Goal: Complete application form: Complete application form

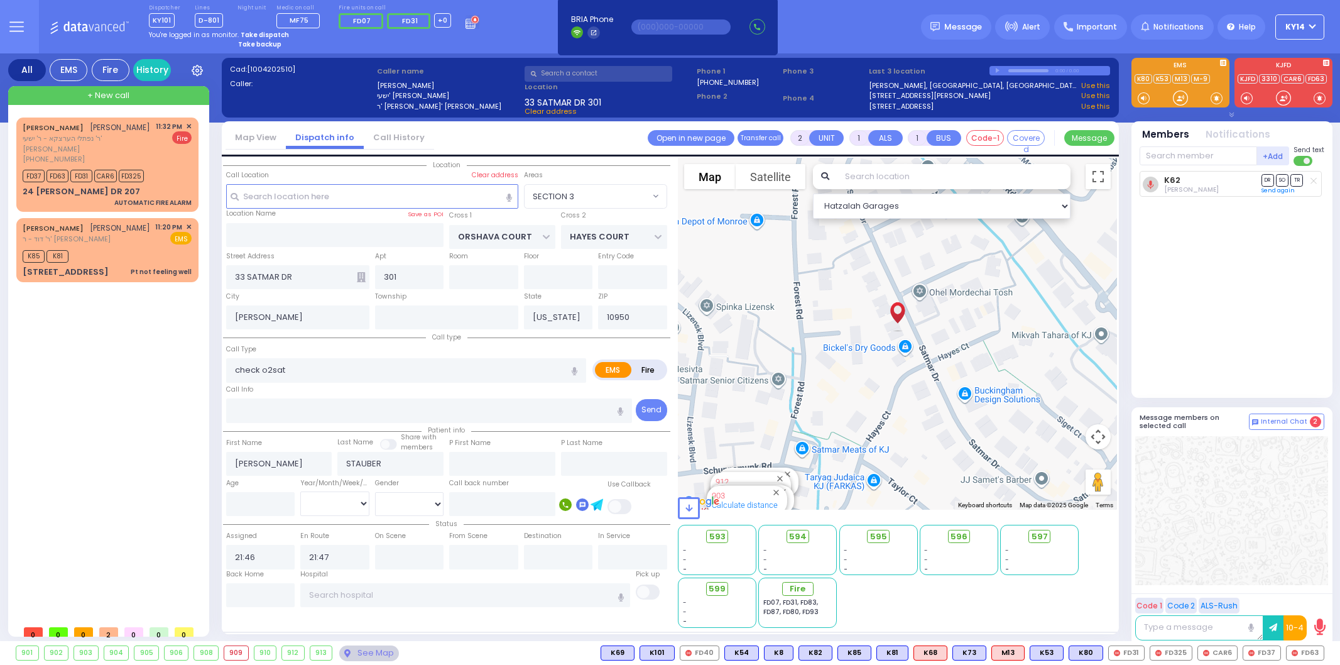
select select "SECTION 3"
select select
click at [129, 413] on div "[PERSON_NAME] ר' נפתלי הערצקא - ר' ישעי' [PERSON_NAME] [PHONE_NUMBER] 11:32 PM …" at bounding box center [109, 367] width 187 height 501
click at [183, 168] on div "FD37 FD63 FD31 CAR6 FD325" at bounding box center [107, 174] width 169 height 16
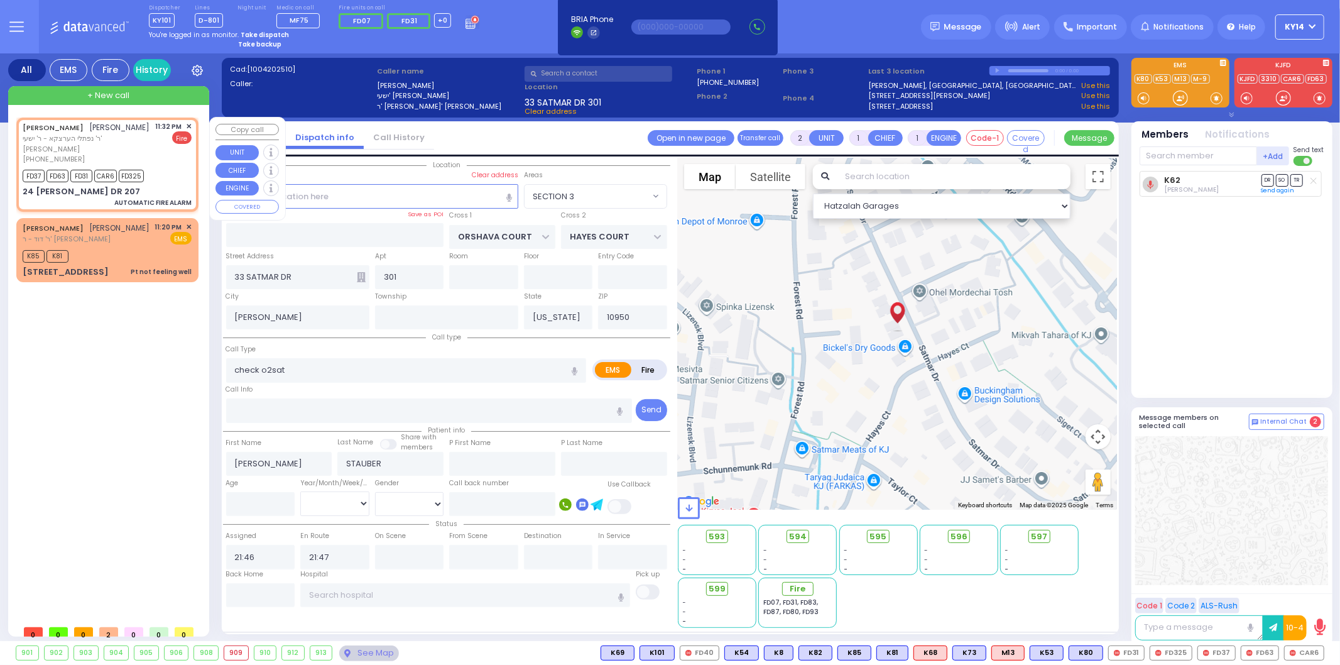
type input "3"
select select
type input "AUTOMATIC FIRE ALARM"
radio input "false"
radio input "true"
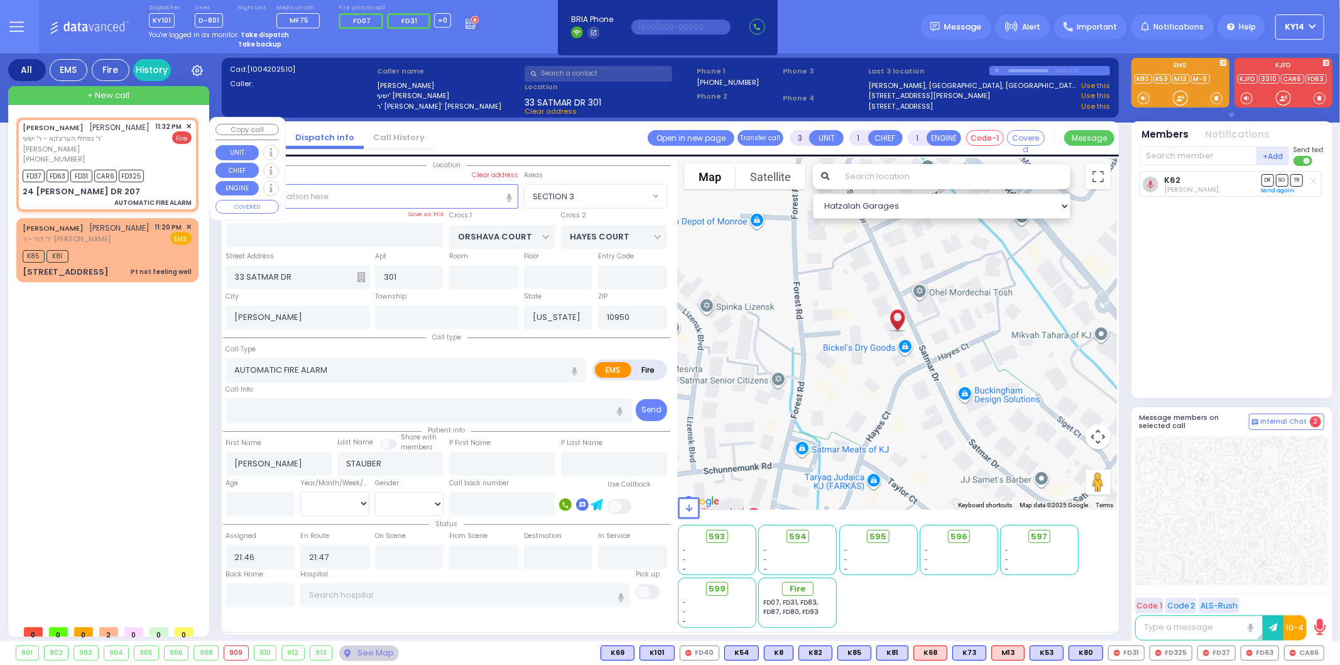
type input "[PERSON_NAME]"
type input "KOHN"
select select
type input "23:32"
type input "23:33"
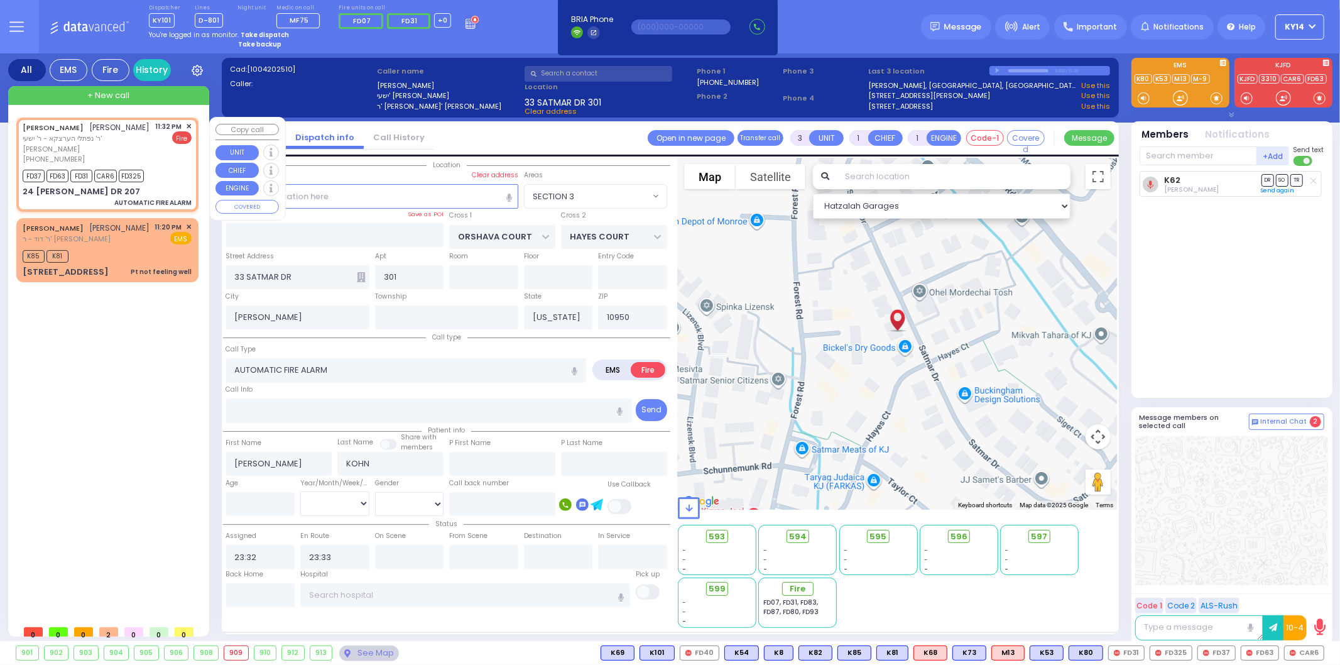
select select "Hatzalah Garages"
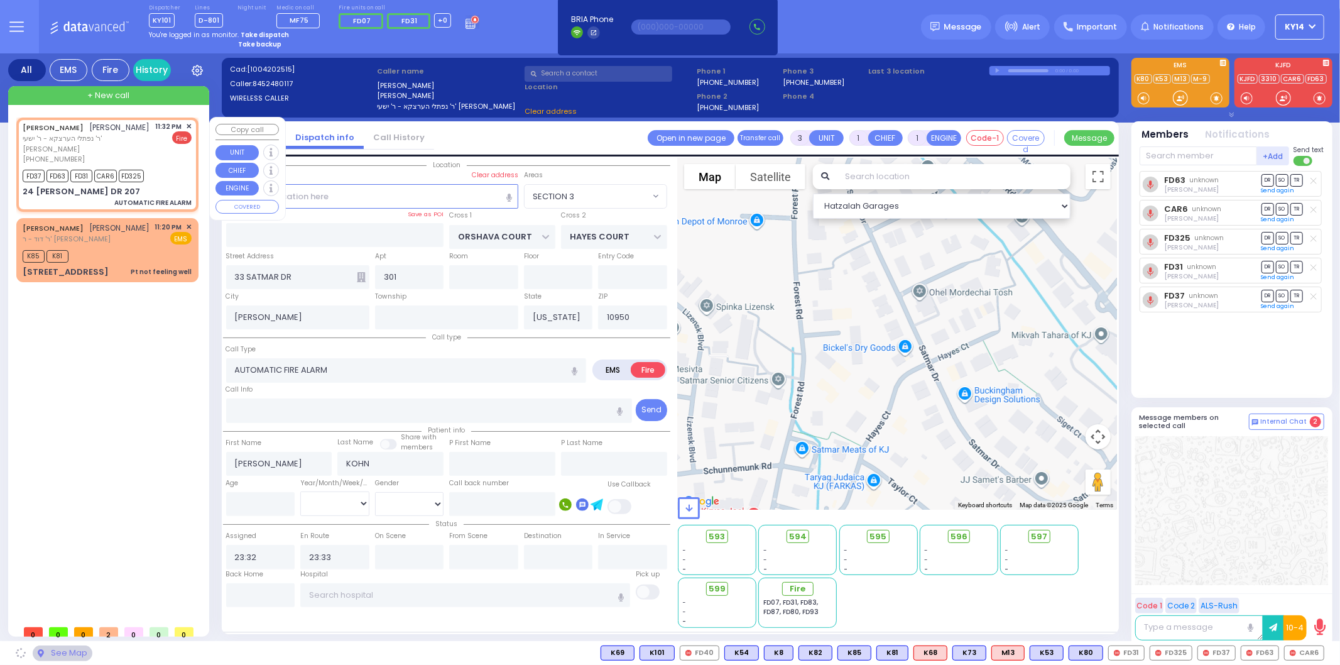
type input "GETZIL BERGER BLVD"
type input "ACRES RD"
type input "24 [PERSON_NAME] DR"
type input "207"
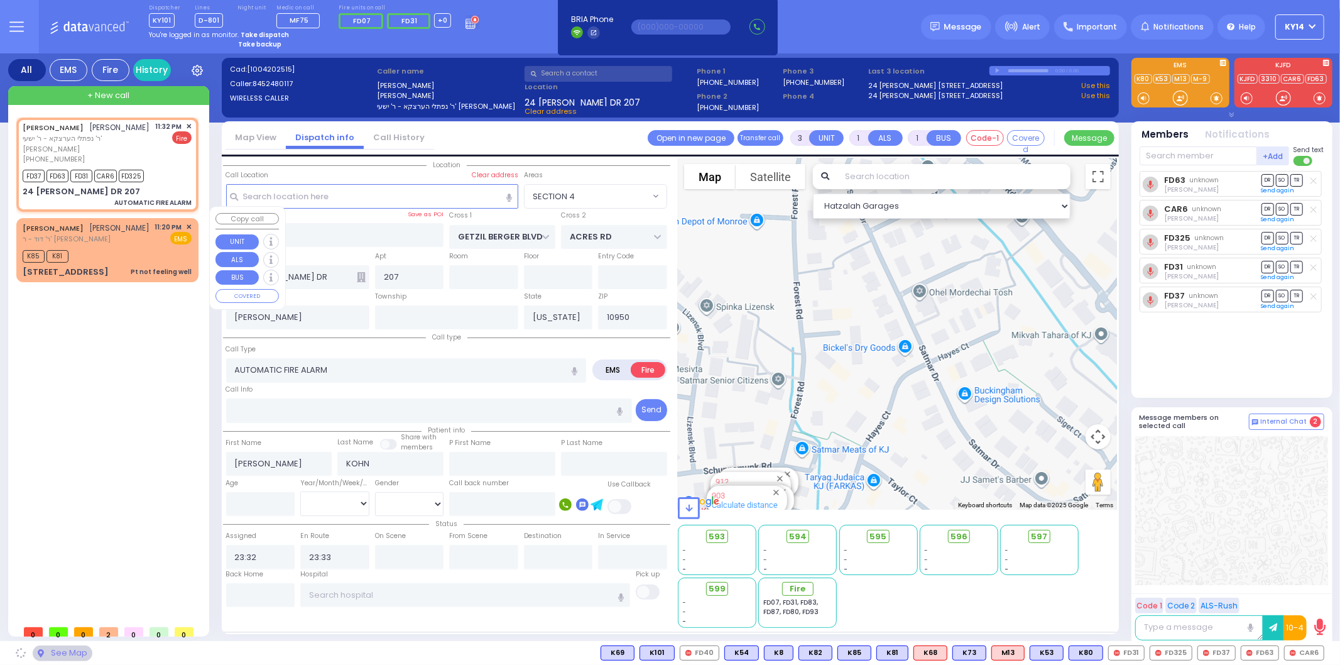
select select "SECTION 4"
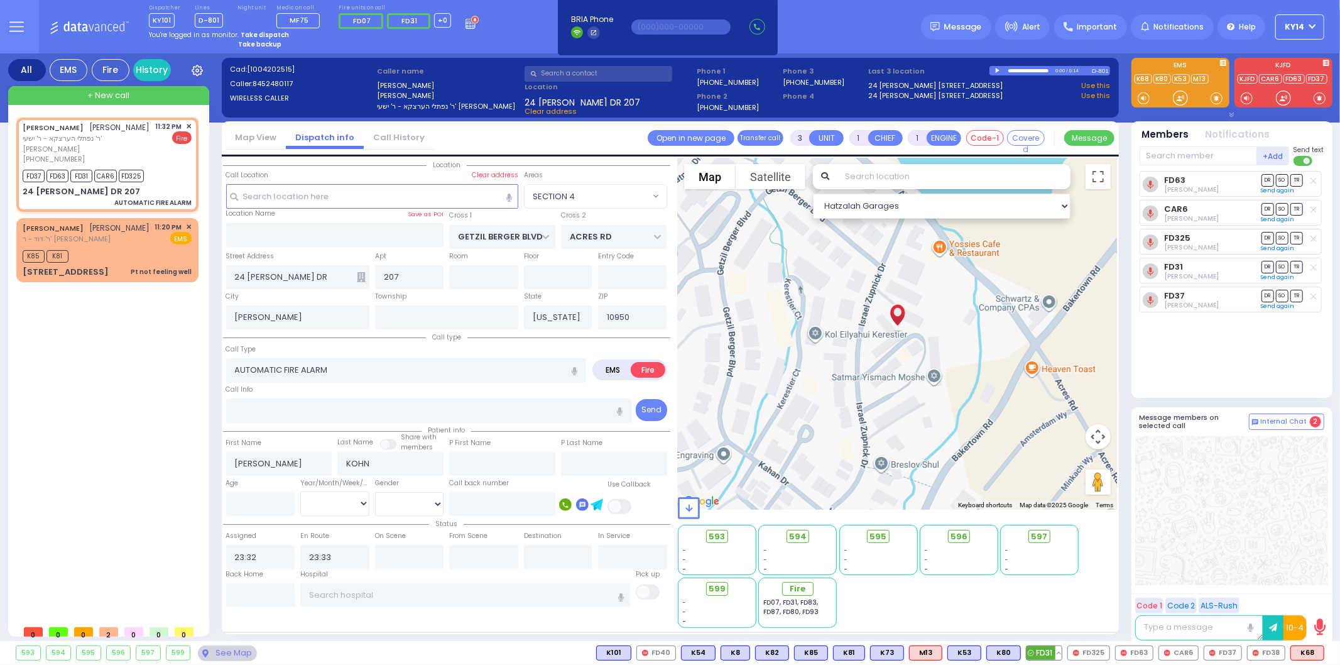
click at [1062, 646] on button at bounding box center [1059, 653] width 6 height 14
click at [1047, 593] on icon at bounding box center [1049, 597] width 13 height 13
click at [1053, 579] on icon at bounding box center [1049, 579] width 13 height 13
click at [93, 466] on div "[PERSON_NAME] ר' נפתלי הערצקא - ר' ישעי' [PERSON_NAME] [PHONE_NUMBER] 11:32 PM …" at bounding box center [109, 367] width 187 height 501
drag, startPoint x: 88, startPoint y: 537, endPoint x: 106, endPoint y: 531, distance: 18.7
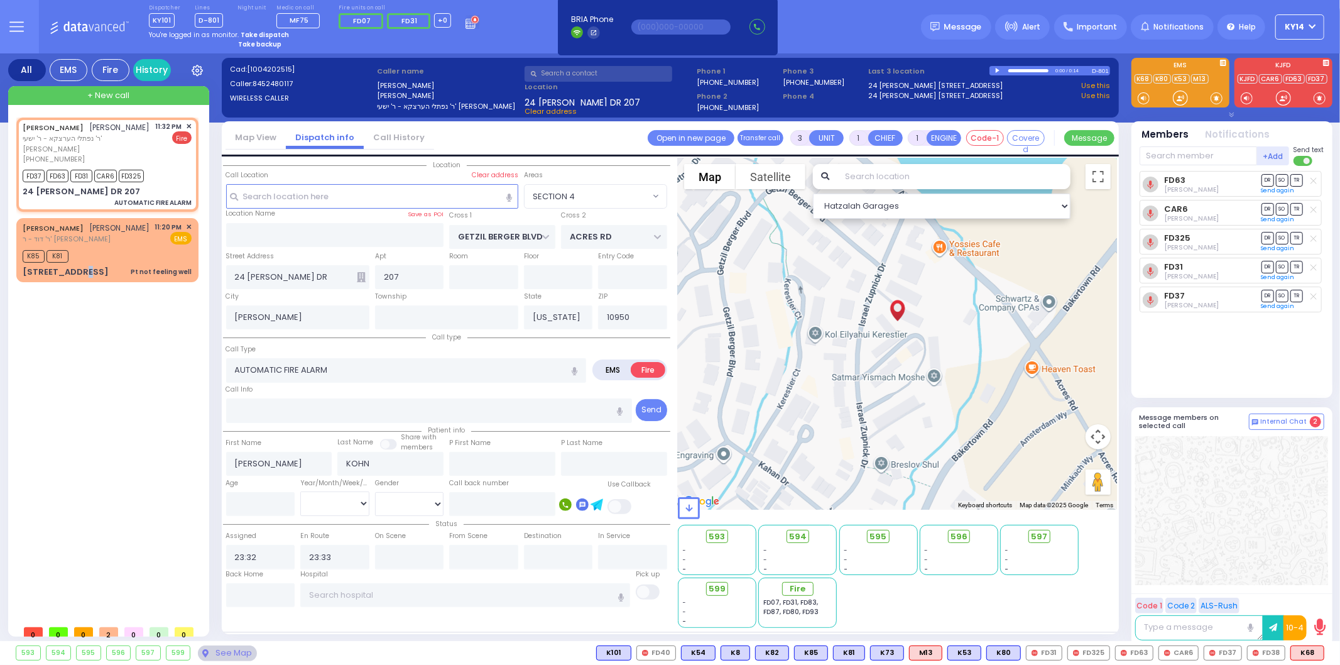
click at [89, 537] on div "[PERSON_NAME] ר' נפתלי הערצקא - ר' ישעי' [PERSON_NAME] [PHONE_NUMBER] 11:32 PM …" at bounding box center [109, 367] width 187 height 501
drag, startPoint x: 116, startPoint y: 537, endPoint x: 252, endPoint y: 457, distance: 157.7
click at [124, 532] on div "[PERSON_NAME] ר' נפתלי הערצקא - ר' ישעי' [PERSON_NAME] [PHONE_NUMBER] 11:32 PM …" at bounding box center [109, 367] width 187 height 501
